Goal: Transaction & Acquisition: Purchase product/service

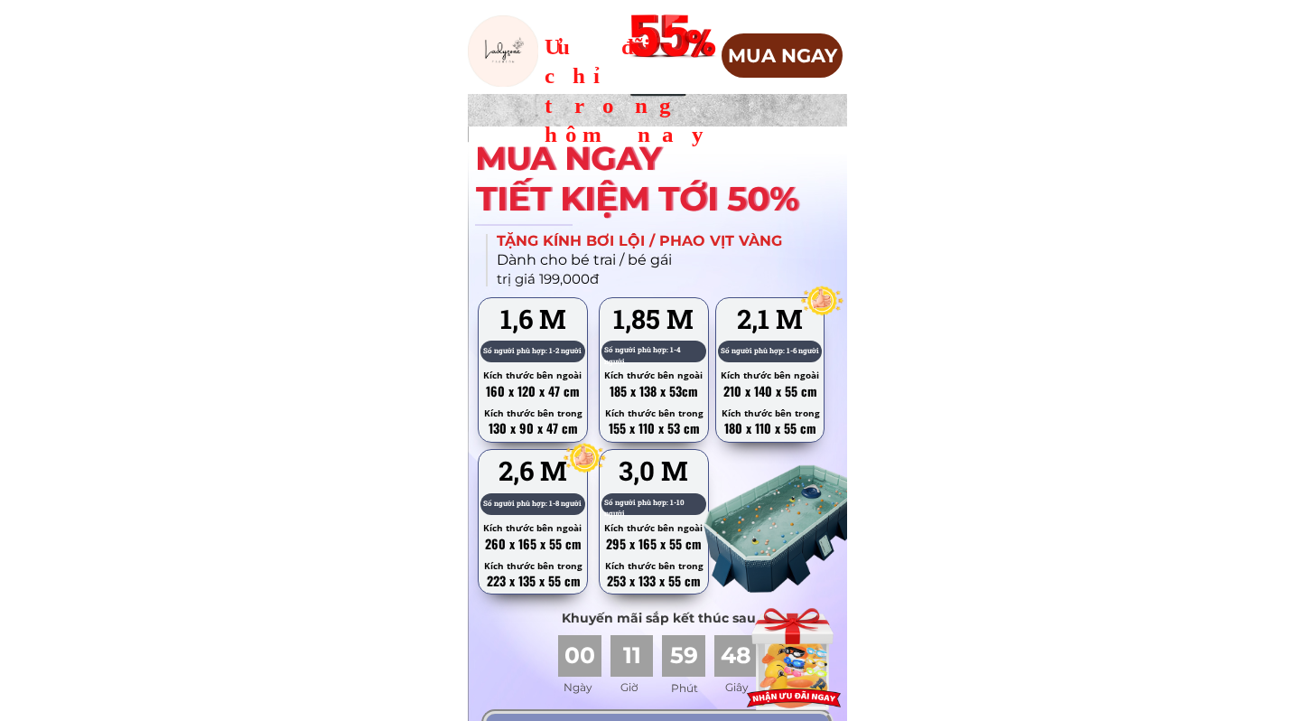
scroll to position [7861, 0]
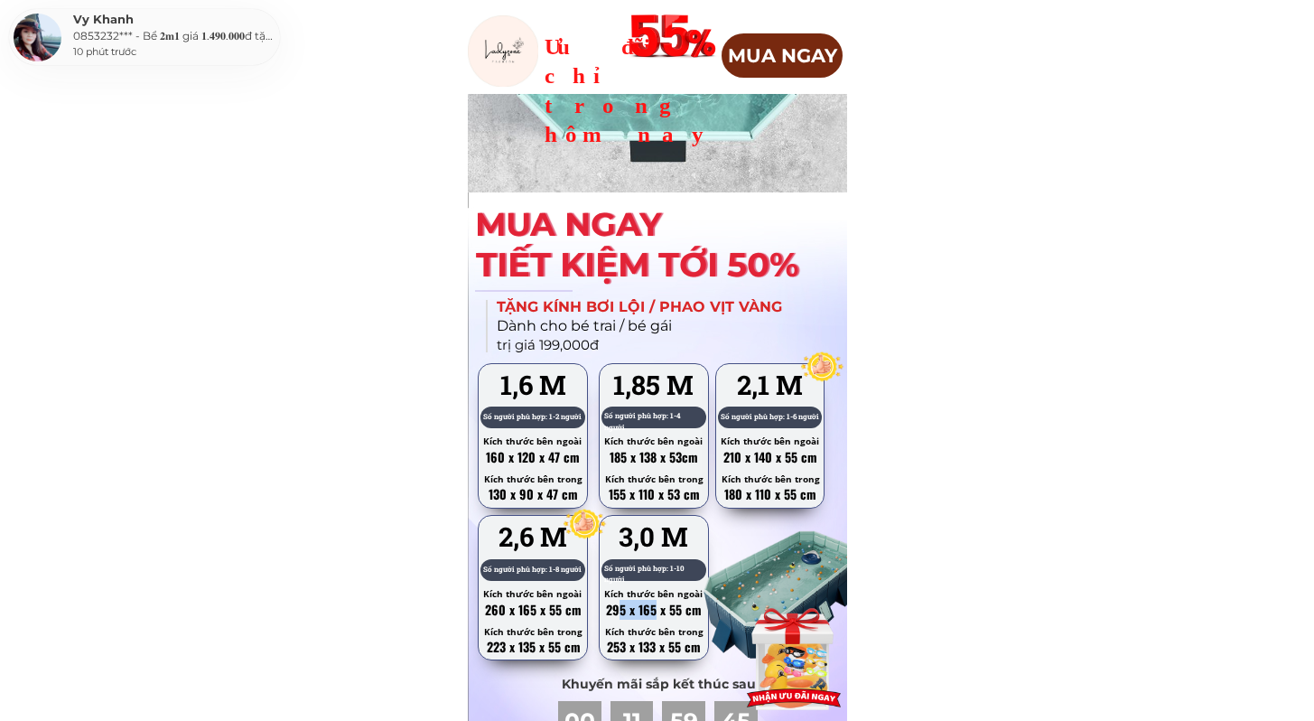
drag, startPoint x: 620, startPoint y: 615, endPoint x: 657, endPoint y: 612, distance: 38.0
click at [657, 612] on h3 "295 x 165 x 55 cm" at bounding box center [654, 610] width 110 height 20
drag, startPoint x: 612, startPoint y: 644, endPoint x: 669, endPoint y: 644, distance: 56.9
click at [669, 644] on h3 "253 x 133 x 55 cm" at bounding box center [654, 647] width 110 height 20
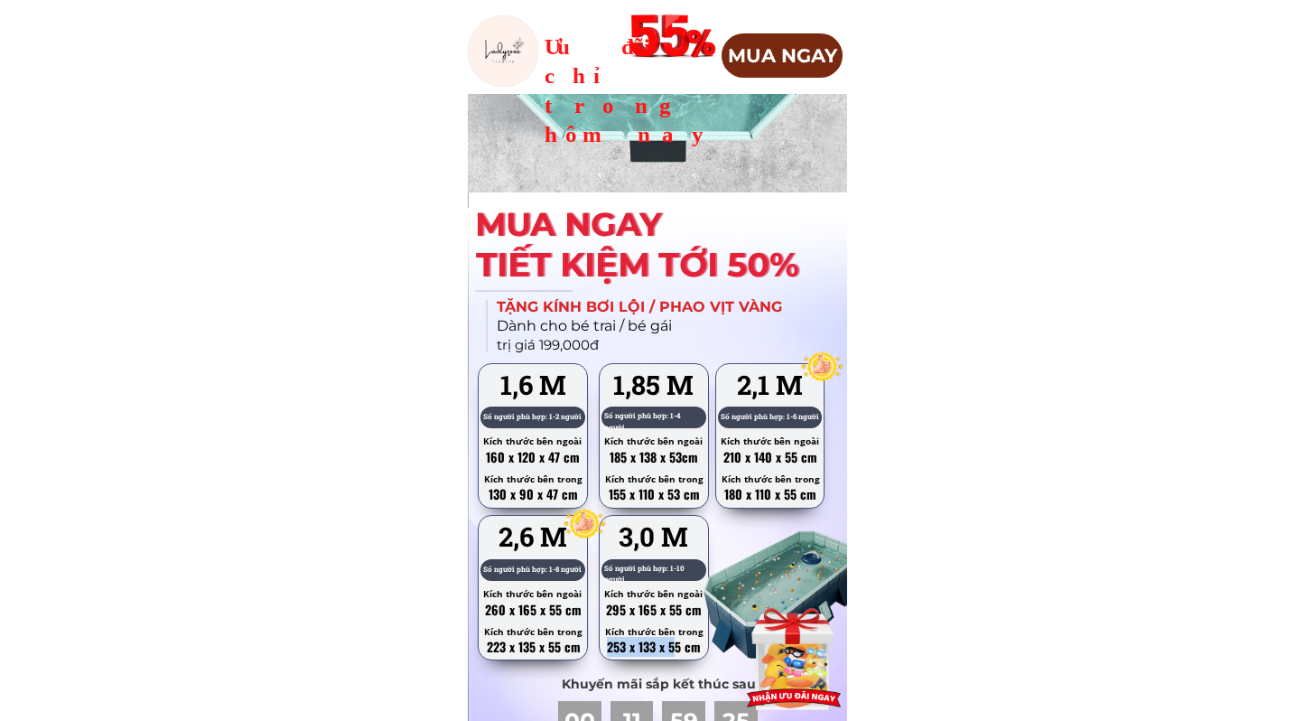
drag, startPoint x: 609, startPoint y: 646, endPoint x: 676, endPoint y: 640, distance: 67.9
click at [676, 640] on h3 "253 x 133 x 55 cm" at bounding box center [654, 647] width 110 height 20
drag, startPoint x: 681, startPoint y: 640, endPoint x: 605, endPoint y: 644, distance: 75.9
click at [605, 644] on h3 "253 x 133 x 55 cm" at bounding box center [654, 647] width 110 height 20
click at [610, 643] on h3 "253 x 133 x 55 cm" at bounding box center [654, 647] width 110 height 20
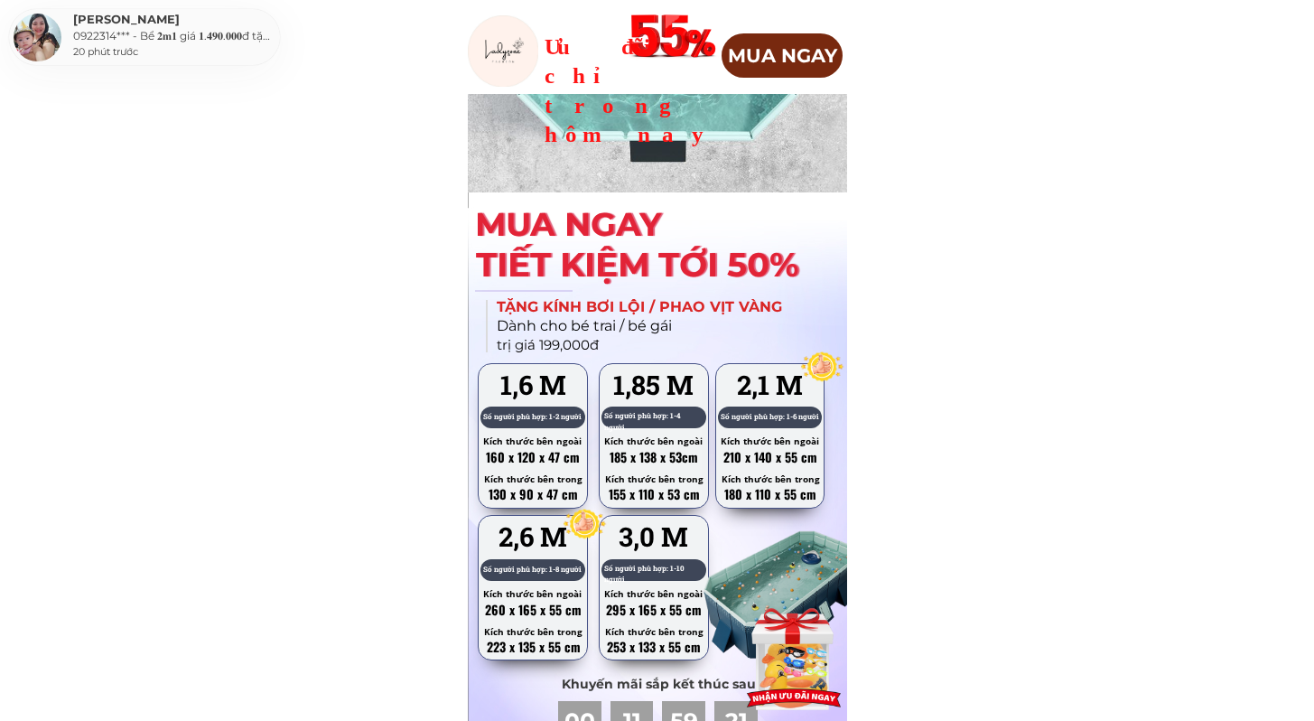
drag, startPoint x: 610, startPoint y: 643, endPoint x: 662, endPoint y: 643, distance: 51.5
click at [655, 643] on h3 "253 x 133 x 55 cm" at bounding box center [654, 647] width 110 height 20
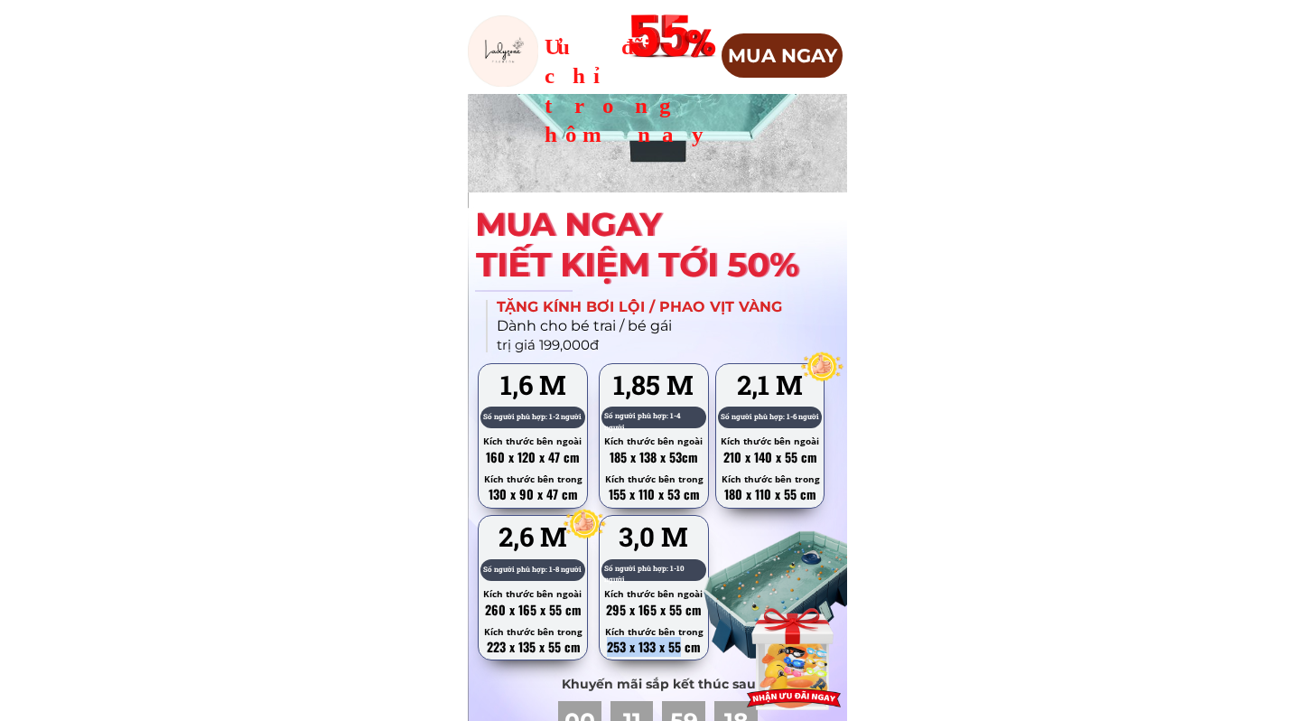
drag, startPoint x: 682, startPoint y: 641, endPoint x: 607, endPoint y: 641, distance: 75.0
click at [607, 641] on h3 "253 x 133 x 55 cm" at bounding box center [654, 647] width 110 height 20
click at [610, 641] on h3 "253 x 133 x 55 cm" at bounding box center [654, 647] width 110 height 20
drag, startPoint x: 606, startPoint y: 642, endPoint x: 685, endPoint y: 640, distance: 78.6
click at [685, 640] on h3 "253 x 133 x 55 cm" at bounding box center [654, 647] width 110 height 20
